Goal: Information Seeking & Learning: Learn about a topic

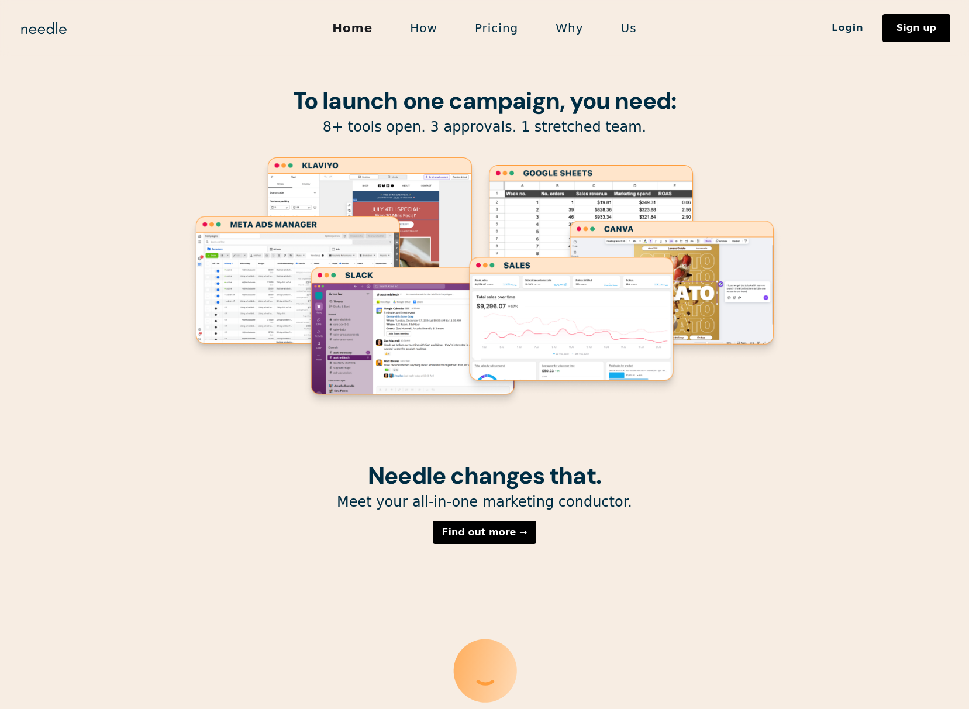
click at [432, 26] on link "How" at bounding box center [423, 28] width 65 height 25
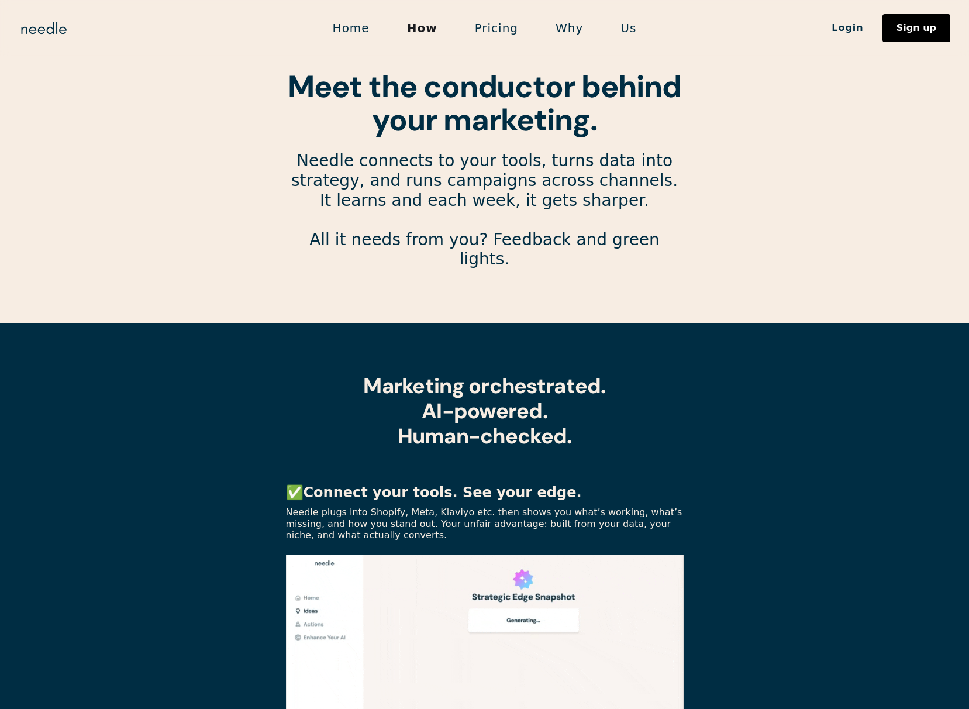
click at [501, 27] on link "Pricing" at bounding box center [496, 28] width 81 height 25
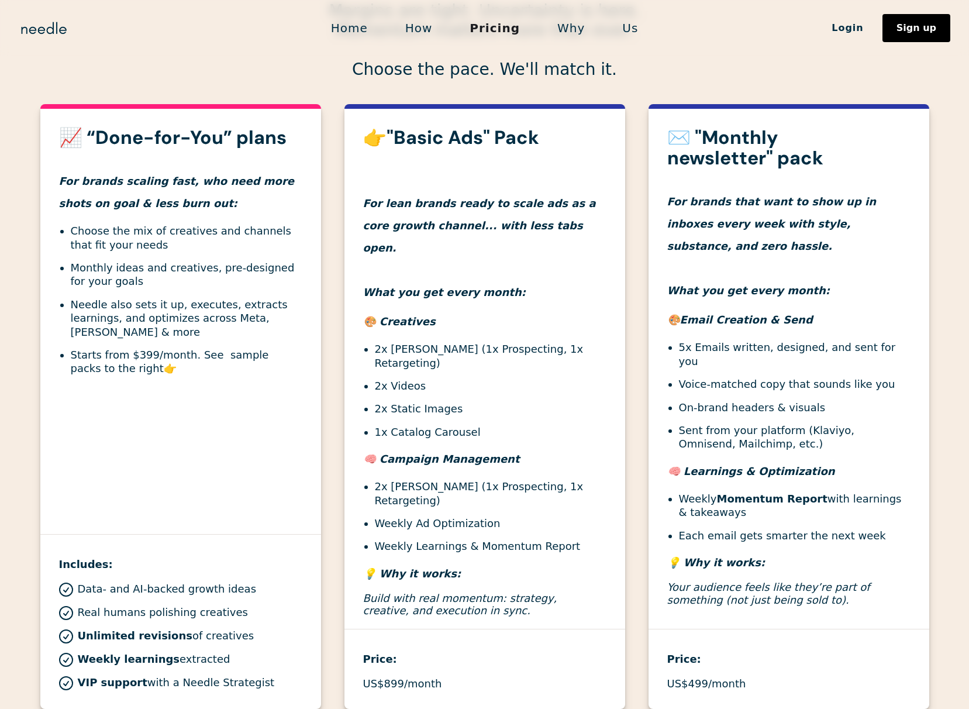
scroll to position [351, 0]
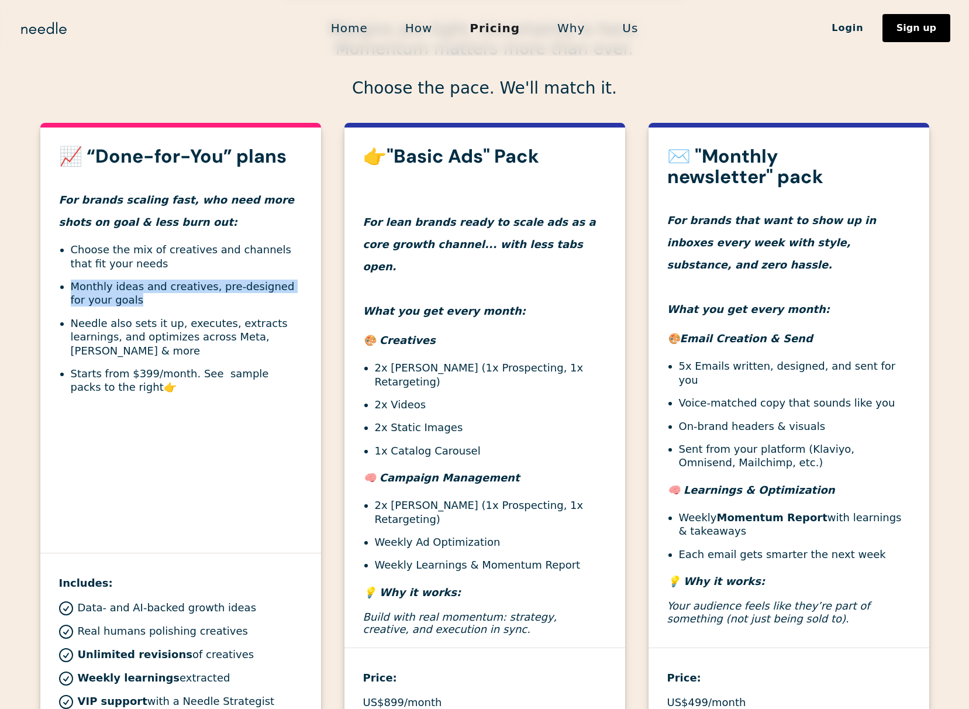
drag, startPoint x: 125, startPoint y: 297, endPoint x: 69, endPoint y: 291, distance: 55.8
click at [69, 291] on ul "Choose the mix of creatives and channels that fit your needs Monthly ideas and …" at bounding box center [180, 319] width 243 height 152
click at [78, 298] on li "Monthly ideas and creatives, pre-designed for your goals" at bounding box center [187, 293] width 232 height 27
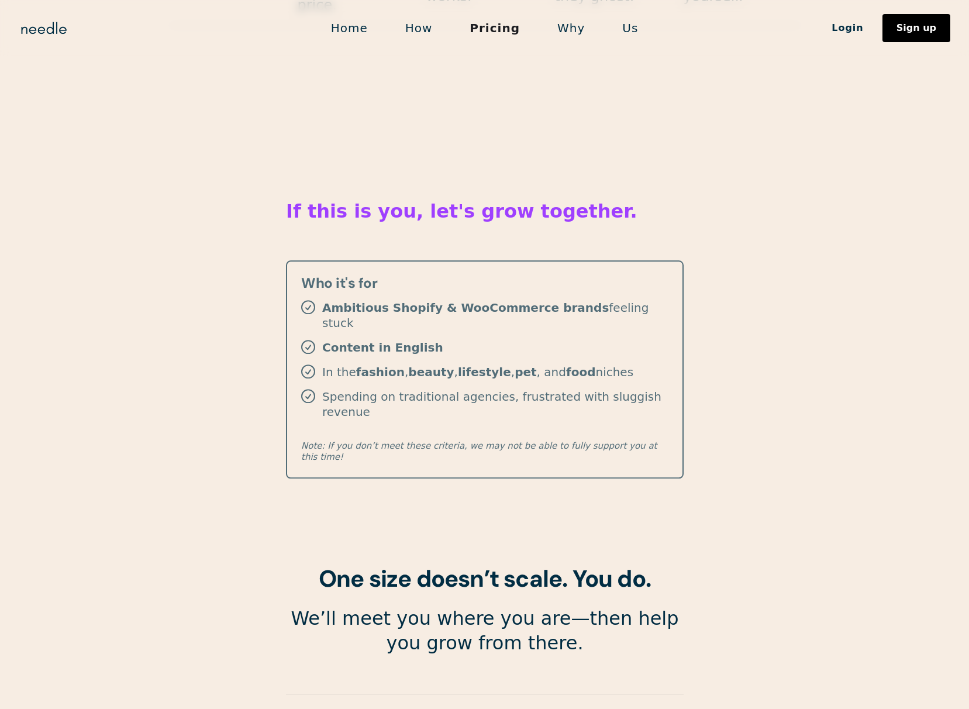
scroll to position [1862, 0]
